Goal: Task Accomplishment & Management: Use online tool/utility

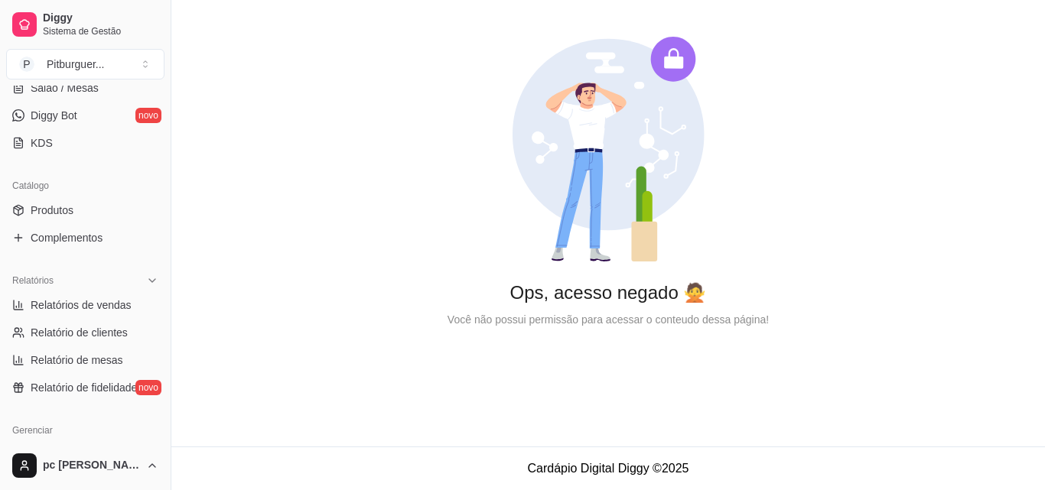
scroll to position [300, 0]
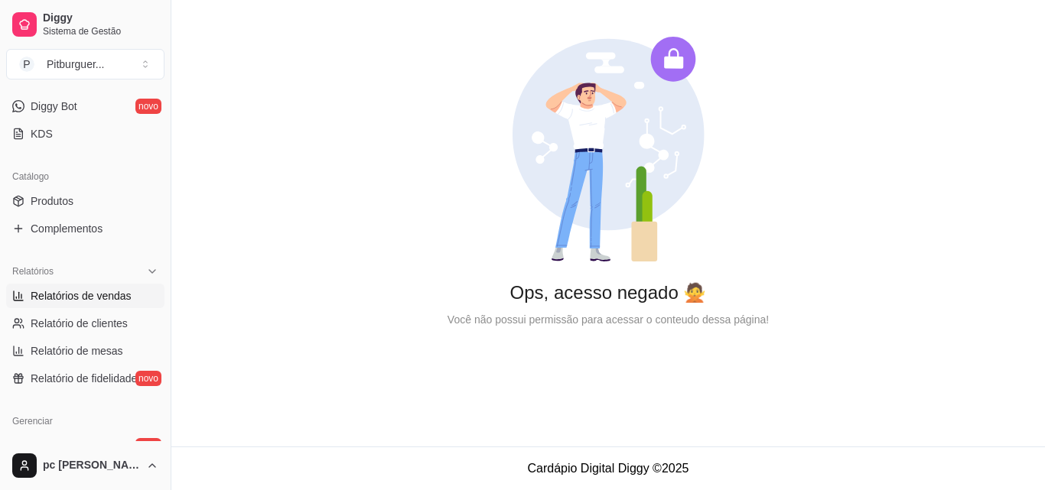
click at [132, 307] on link "Relatórios de vendas" at bounding box center [85, 296] width 158 height 24
click at [93, 297] on span "Relatórios de vendas" at bounding box center [81, 295] width 101 height 15
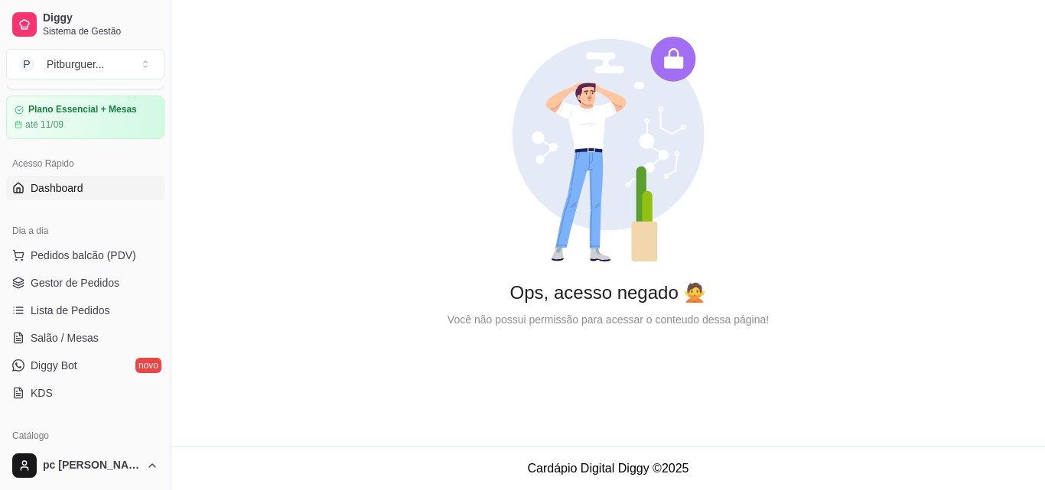
scroll to position [0, 0]
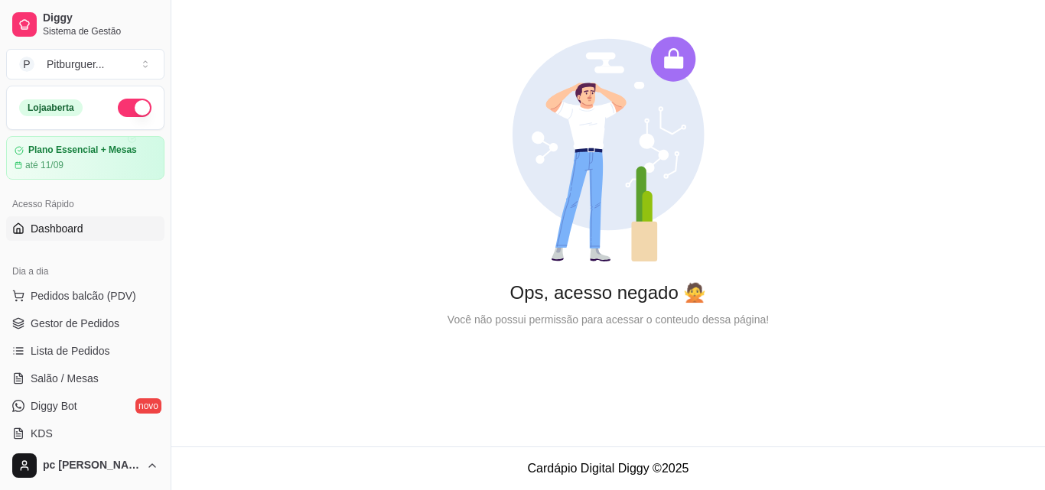
click at [93, 327] on span "Gestor de Pedidos" at bounding box center [75, 323] width 89 height 15
click at [94, 322] on span "Gestor de Pedidos" at bounding box center [75, 323] width 89 height 15
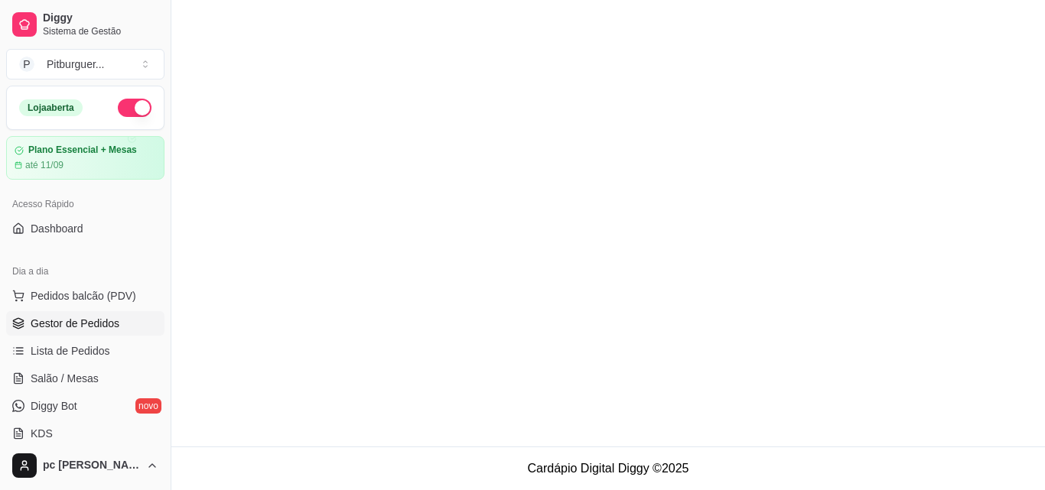
scroll to position [76, 0]
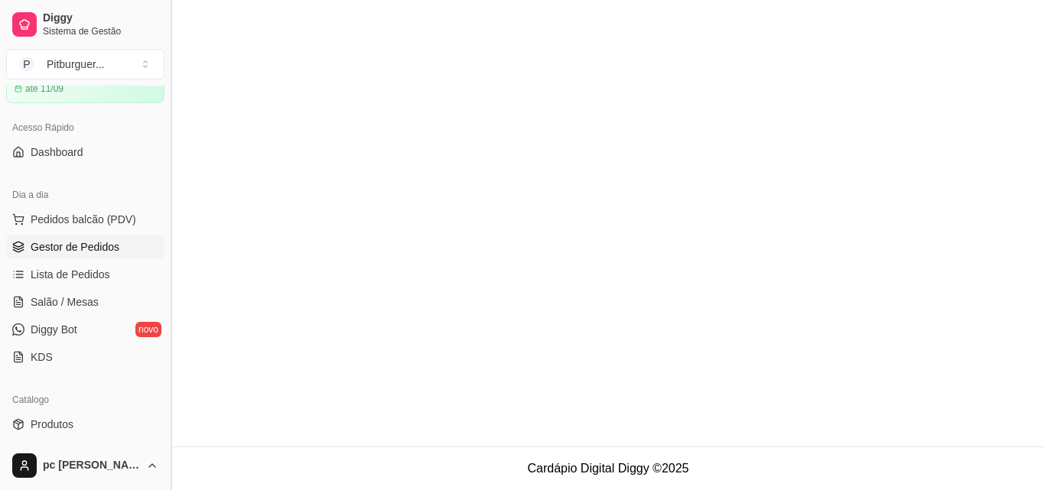
click at [167, 206] on button "Toggle Sidebar" at bounding box center [170, 245] width 12 height 490
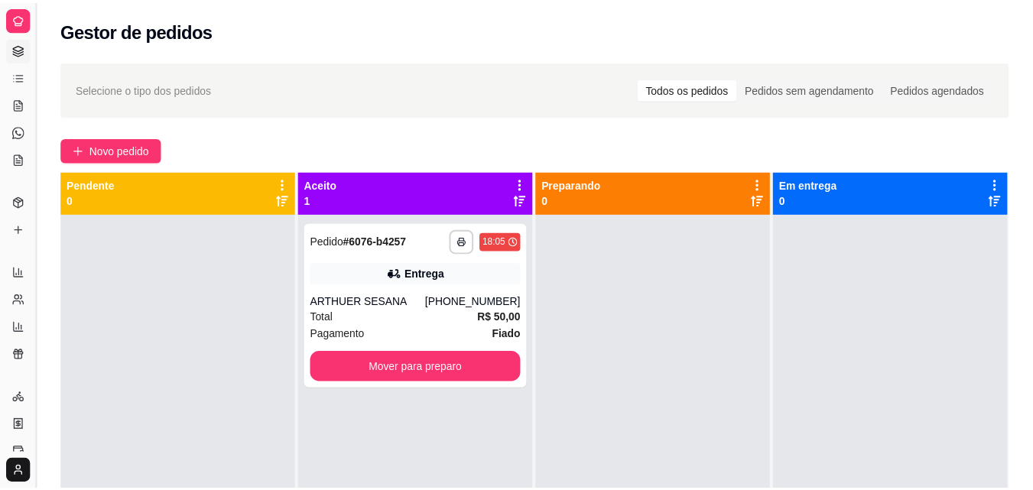
scroll to position [28, 0]
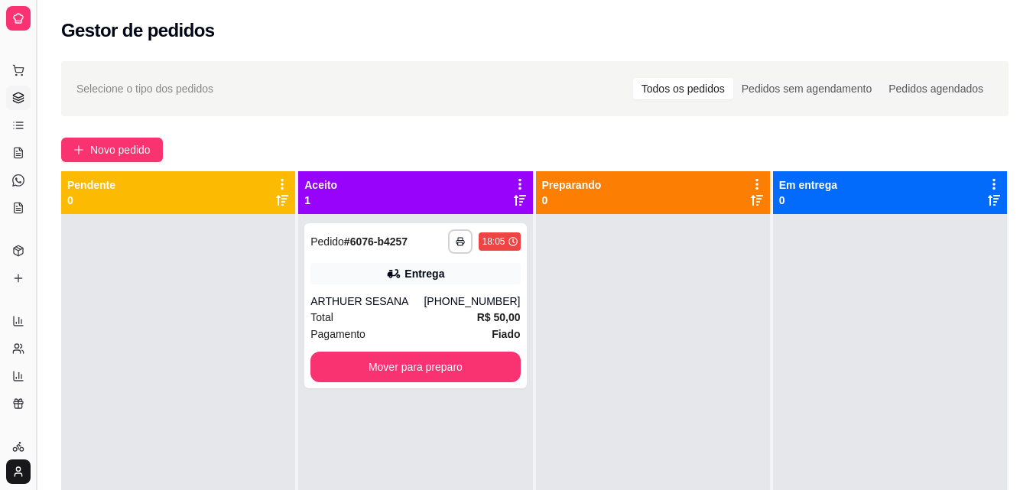
click at [38, 141] on button "Toggle Sidebar" at bounding box center [36, 245] width 12 height 490
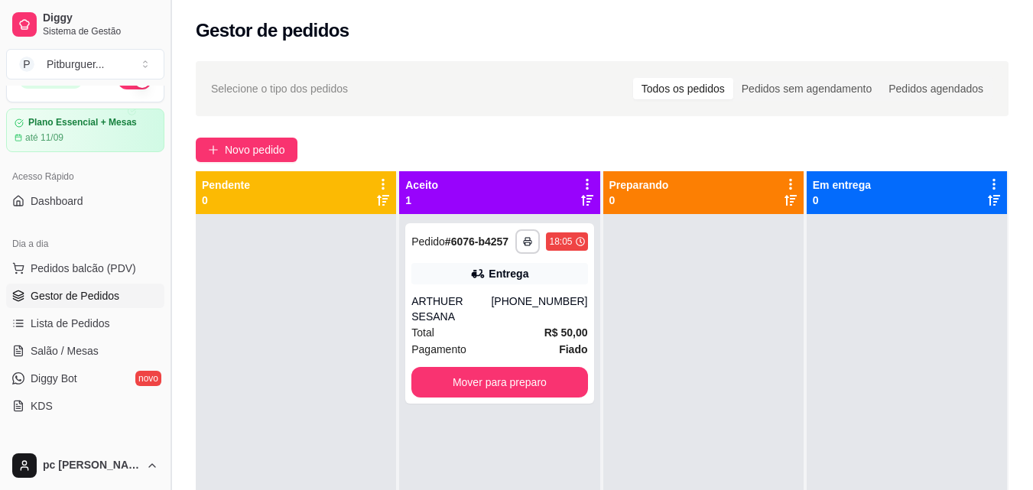
click at [165, 184] on button "Toggle Sidebar" at bounding box center [170, 245] width 12 height 490
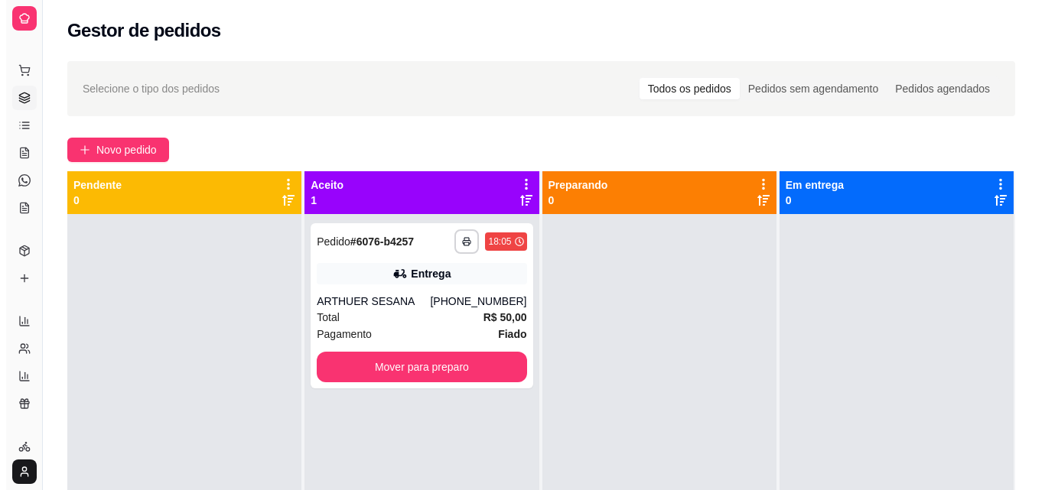
scroll to position [0, 0]
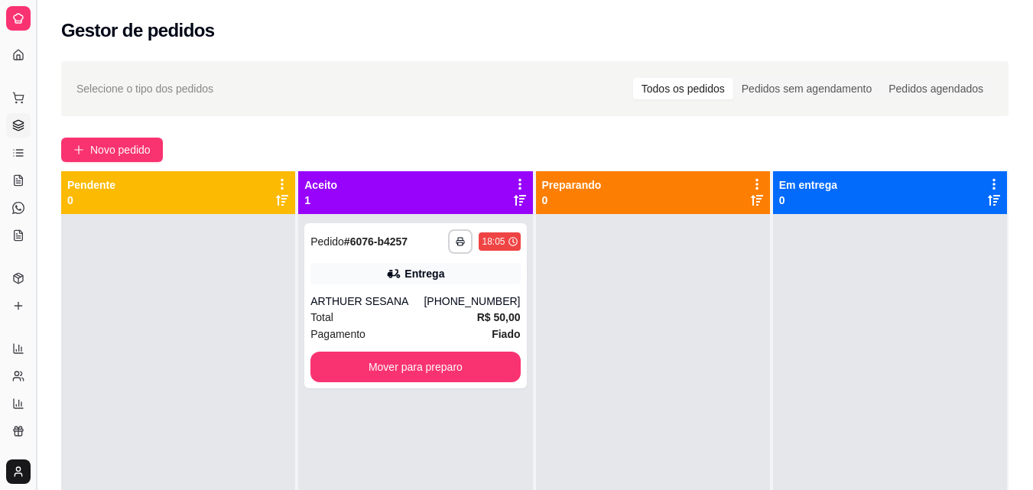
click at [37, 163] on button "Toggle Sidebar" at bounding box center [36, 245] width 12 height 490
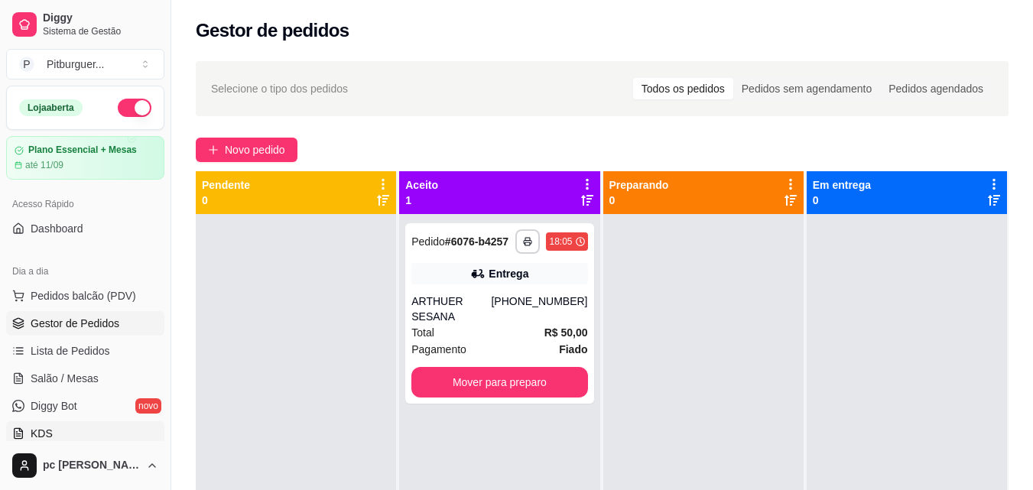
click at [40, 425] on link "KDS" at bounding box center [85, 433] width 158 height 24
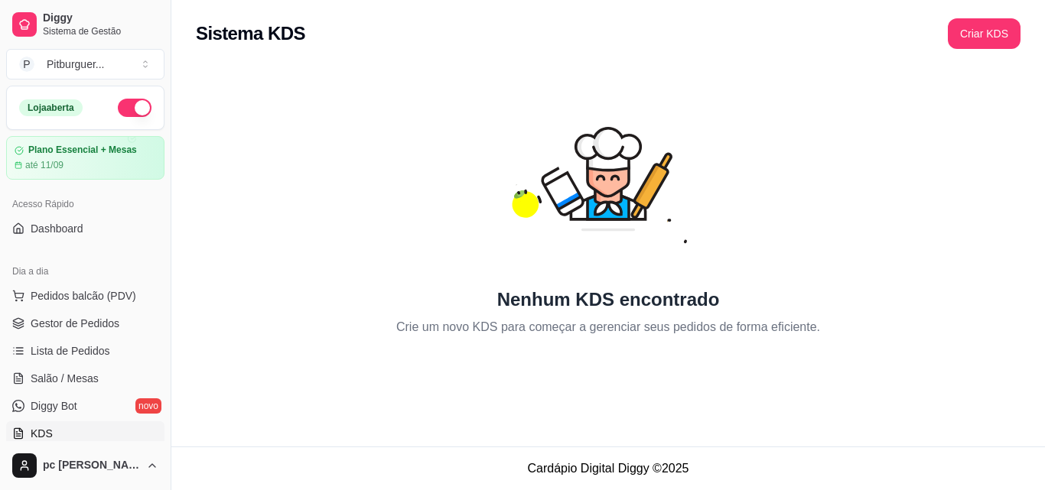
scroll to position [31, 0]
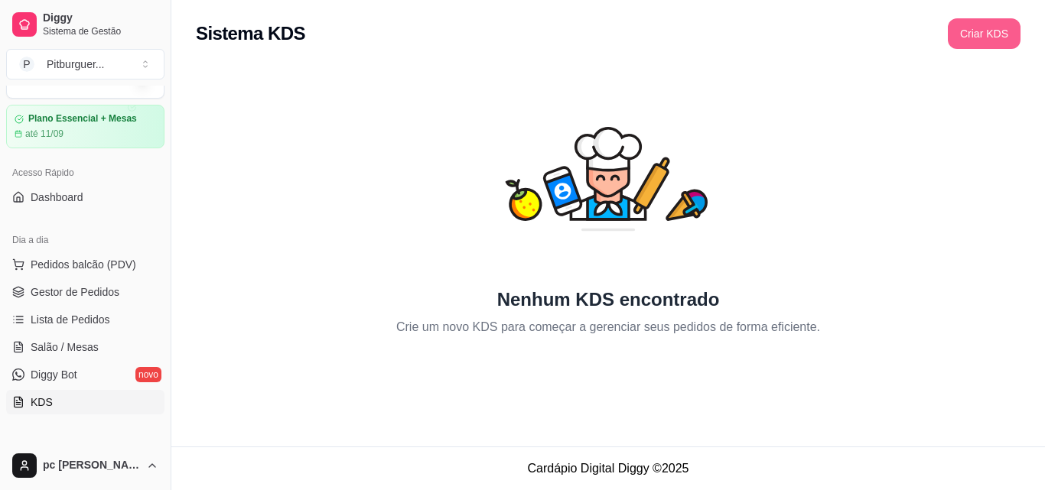
click at [965, 38] on button "Criar KDS" at bounding box center [983, 33] width 73 height 31
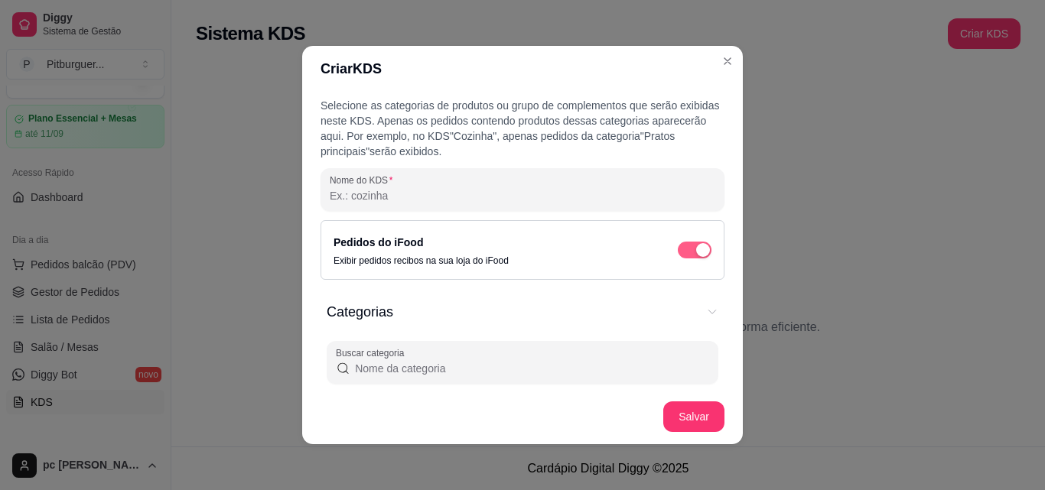
click at [678, 253] on span "button" at bounding box center [695, 250] width 34 height 17
click at [679, 249] on div "button" at bounding box center [686, 250] width 14 height 14
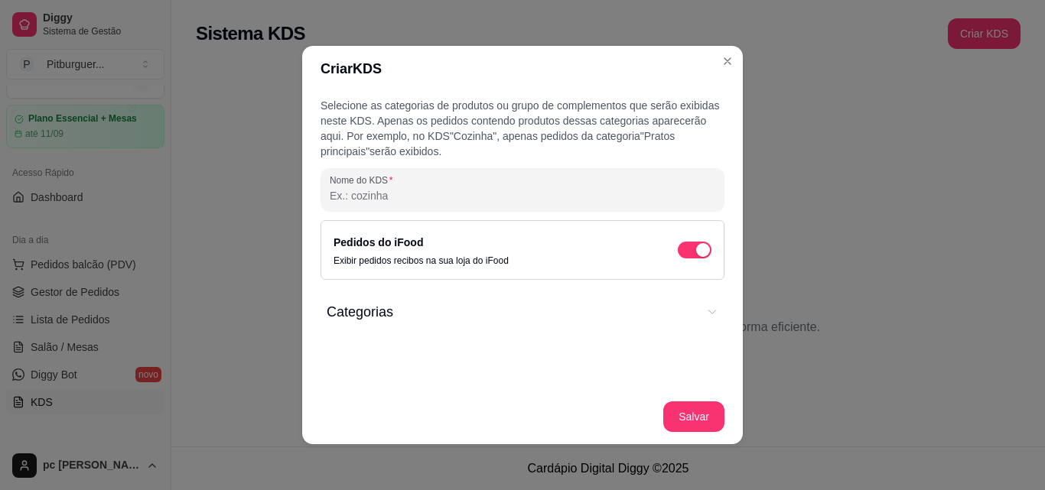
click at [708, 314] on icon "Categorias" at bounding box center [711, 312] width 7 height 4
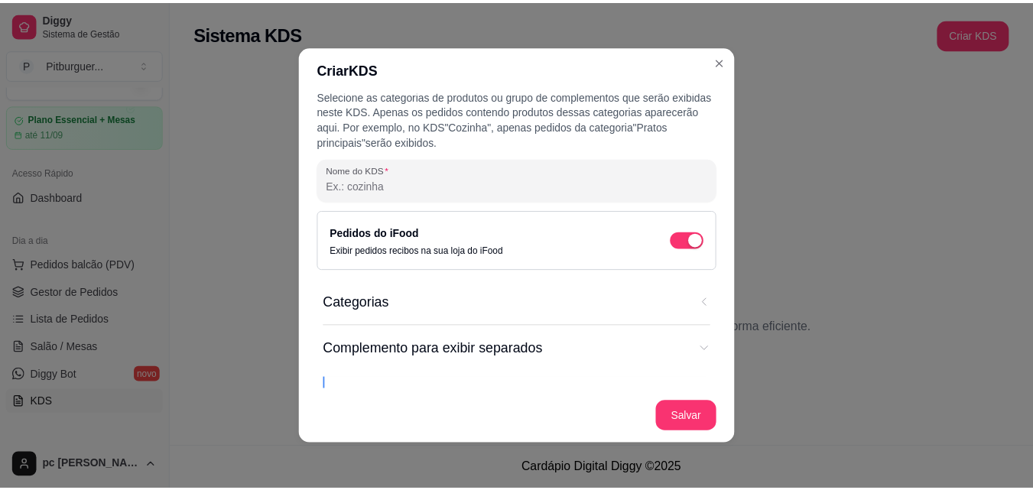
scroll to position [0, 0]
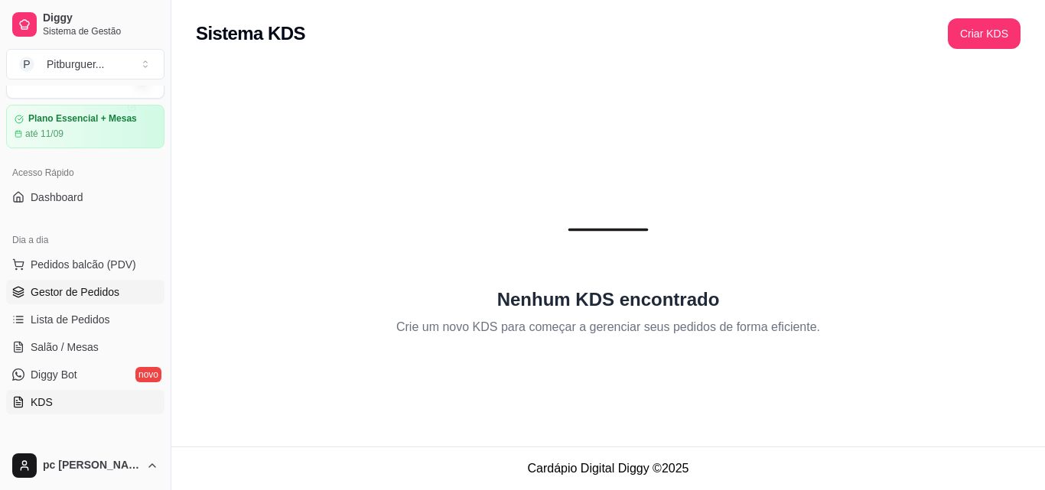
click at [106, 296] on span "Gestor de Pedidos" at bounding box center [75, 291] width 89 height 15
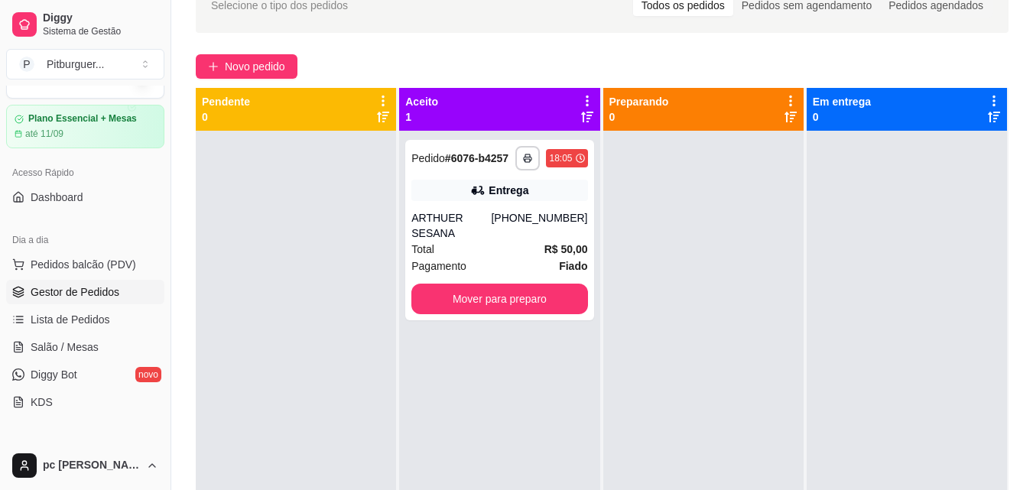
scroll to position [87, 0]
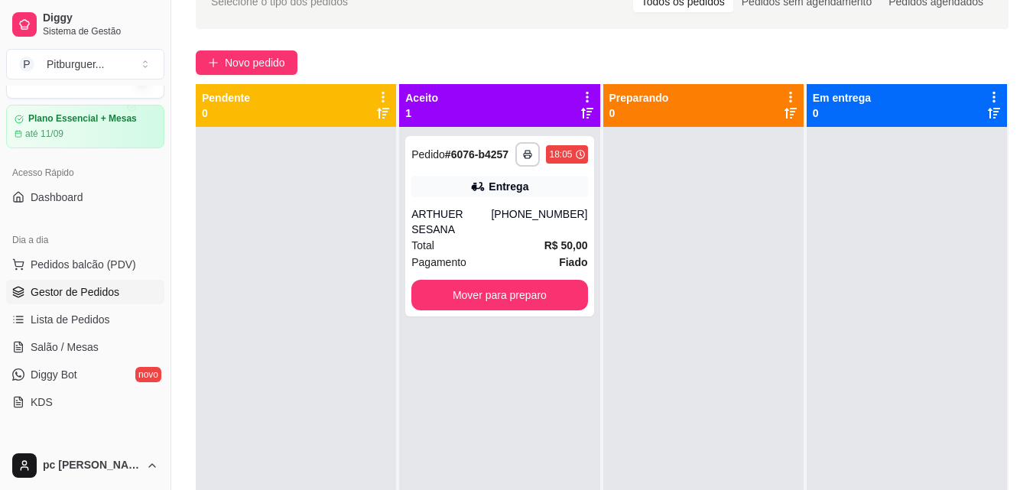
click at [884, 196] on div at bounding box center [907, 372] width 200 height 490
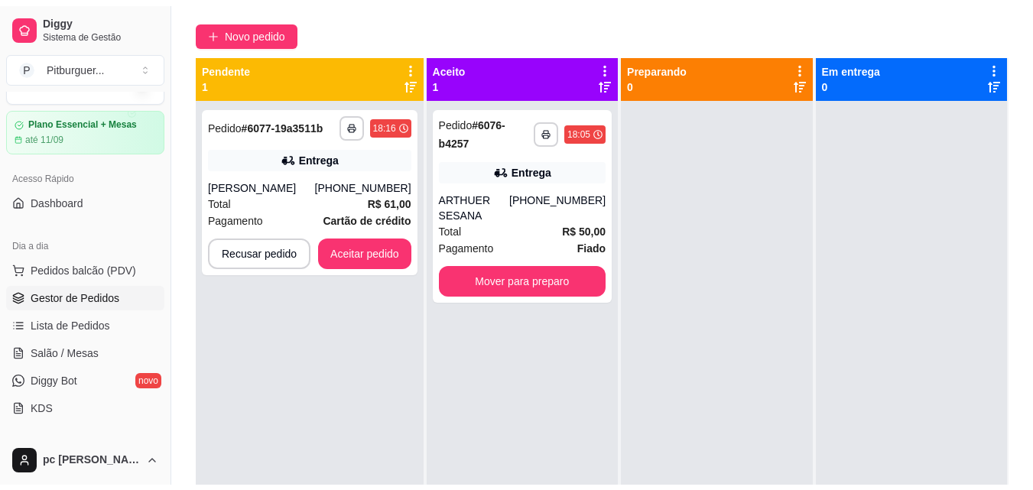
scroll to position [124, 0]
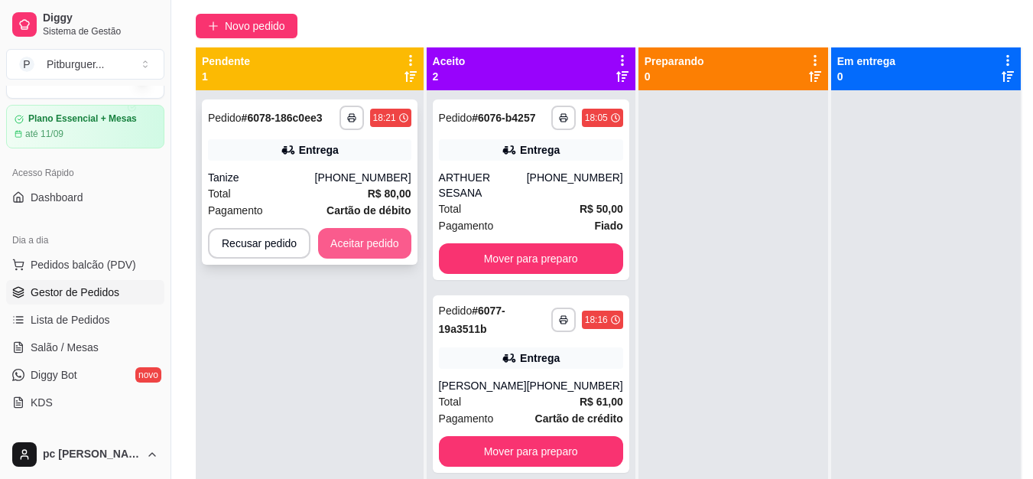
click at [394, 229] on button "Aceitar pedido" at bounding box center [364, 243] width 93 height 31
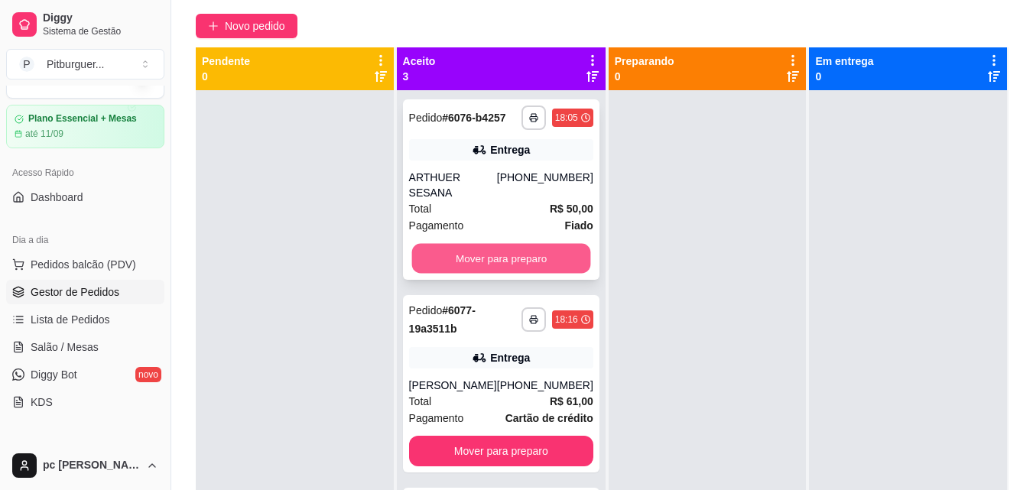
click at [457, 271] on button "Mover para preparo" at bounding box center [500, 259] width 179 height 30
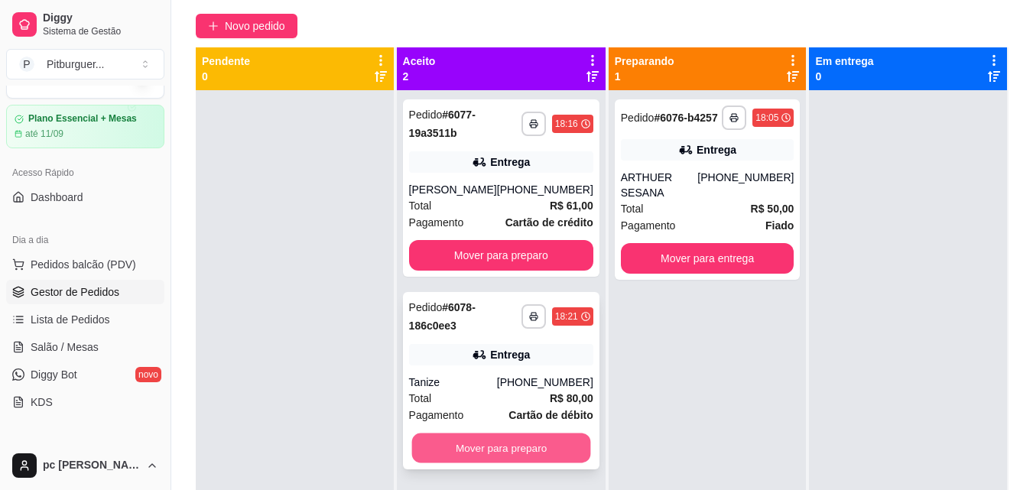
click at [459, 440] on button "Mover para preparo" at bounding box center [500, 449] width 179 height 30
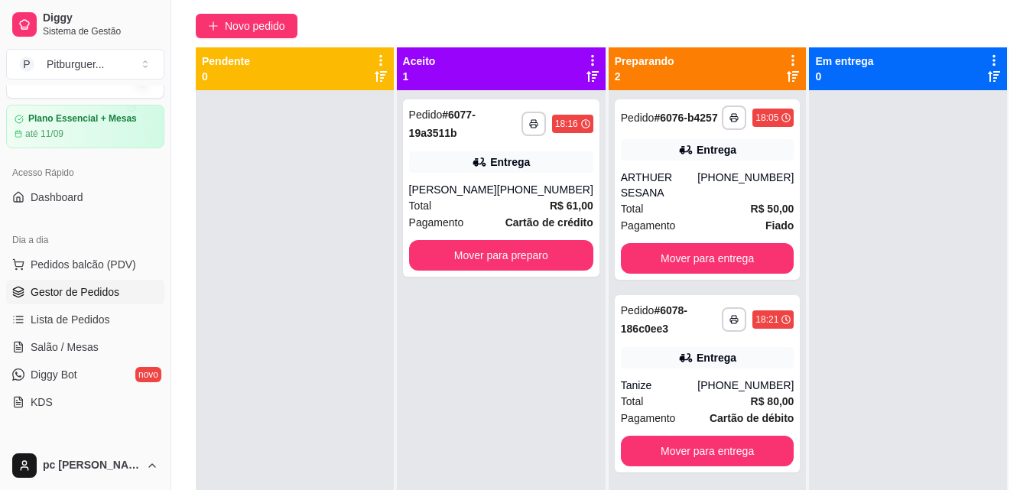
click at [348, 335] on div at bounding box center [295, 335] width 198 height 490
